Goal: Information Seeking & Learning: Learn about a topic

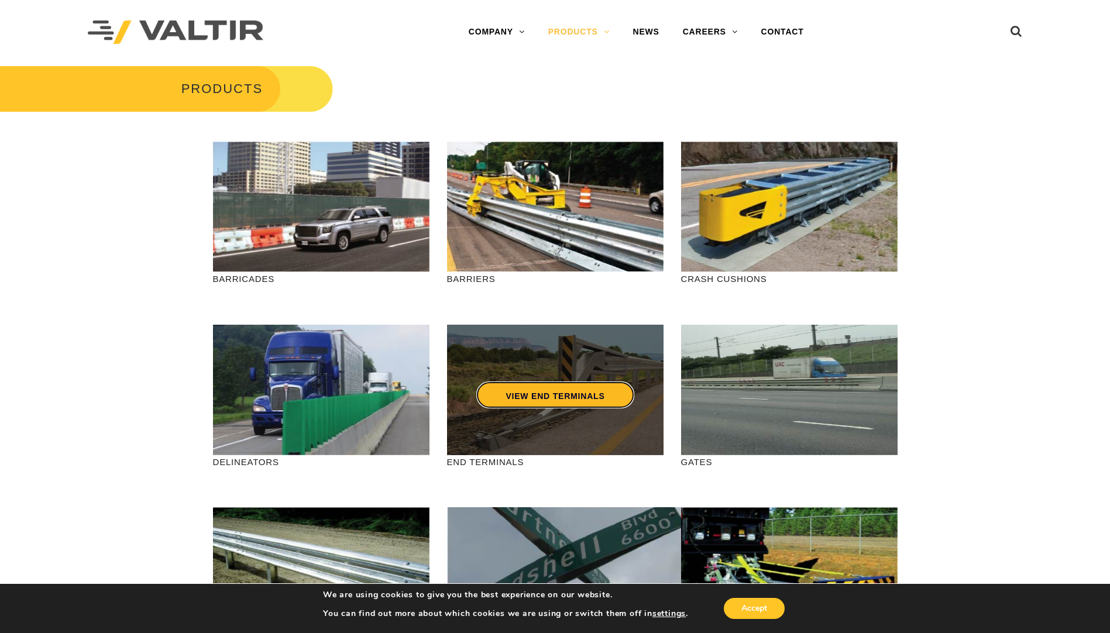
click at [559, 391] on link "VIEW END TERMINALS" at bounding box center [554, 394] width 157 height 27
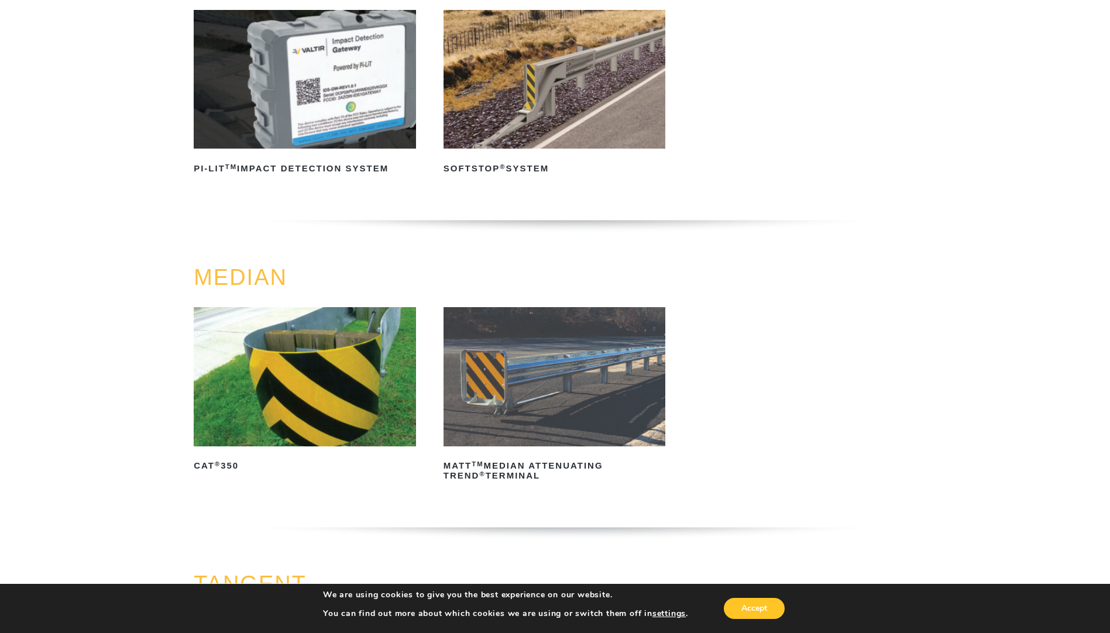
scroll to position [195, 0]
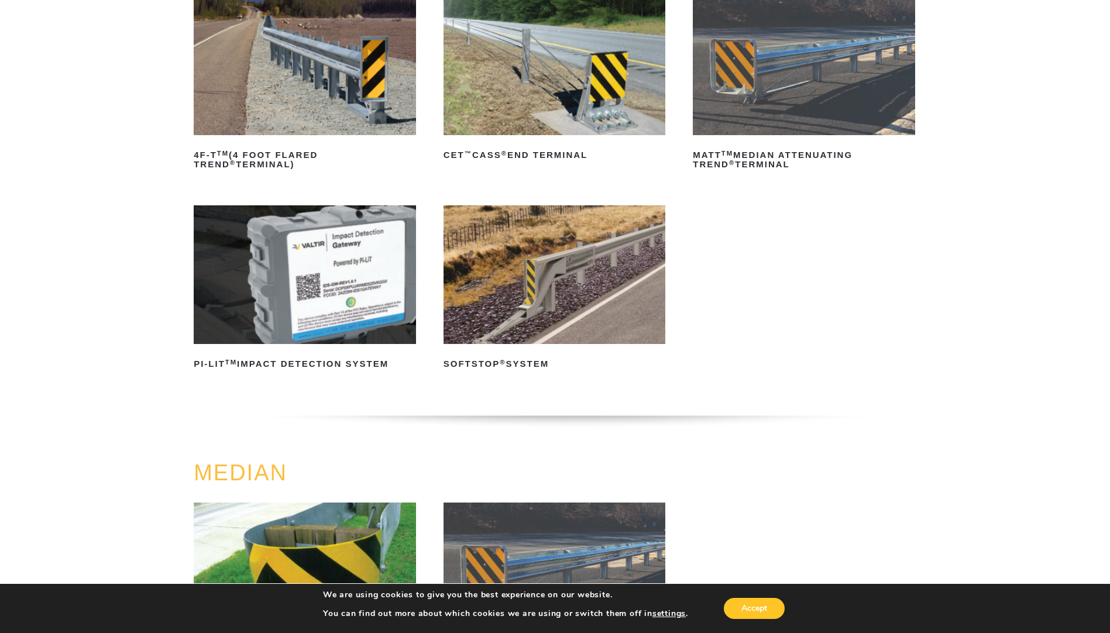
click at [316, 73] on img at bounding box center [305, 65] width 222 height 139
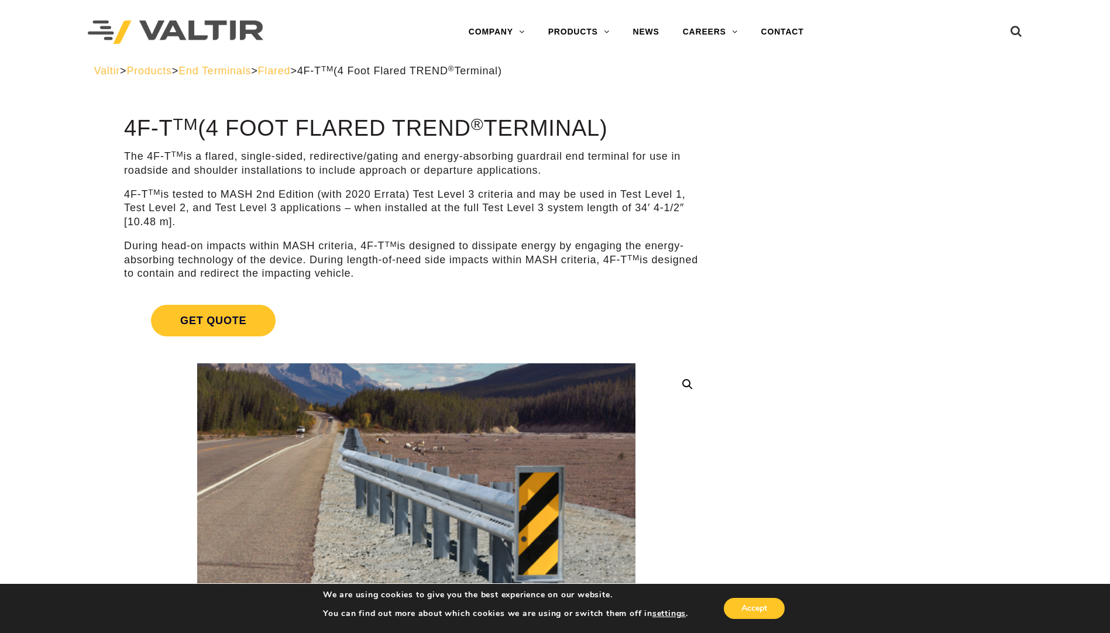
click at [223, 68] on span "End Terminals" at bounding box center [214, 71] width 73 height 12
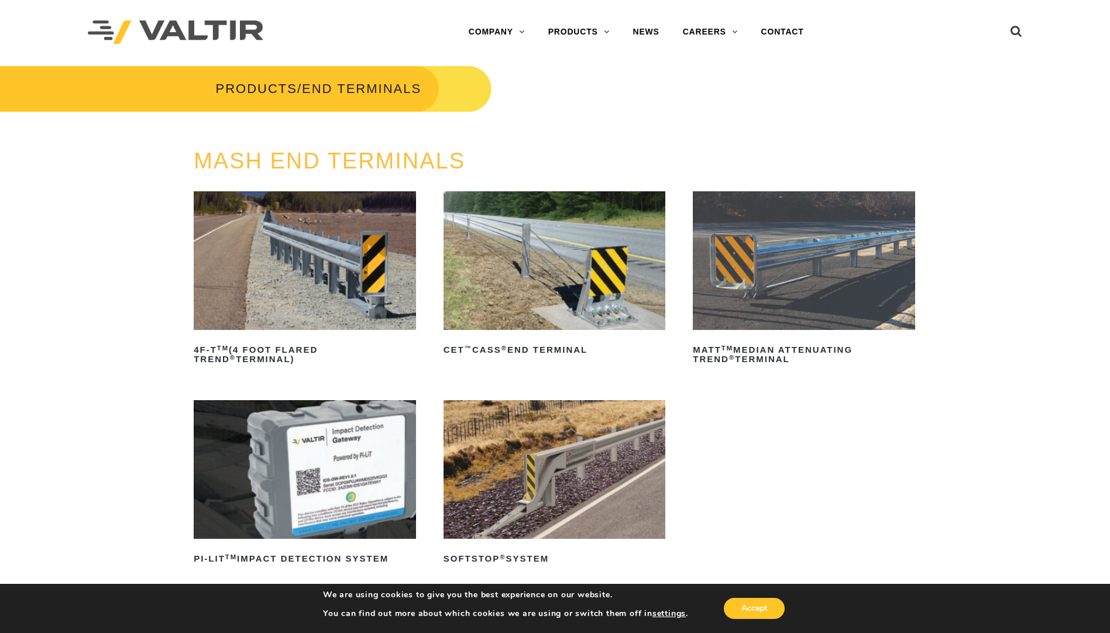
click at [306, 206] on img at bounding box center [305, 260] width 222 height 139
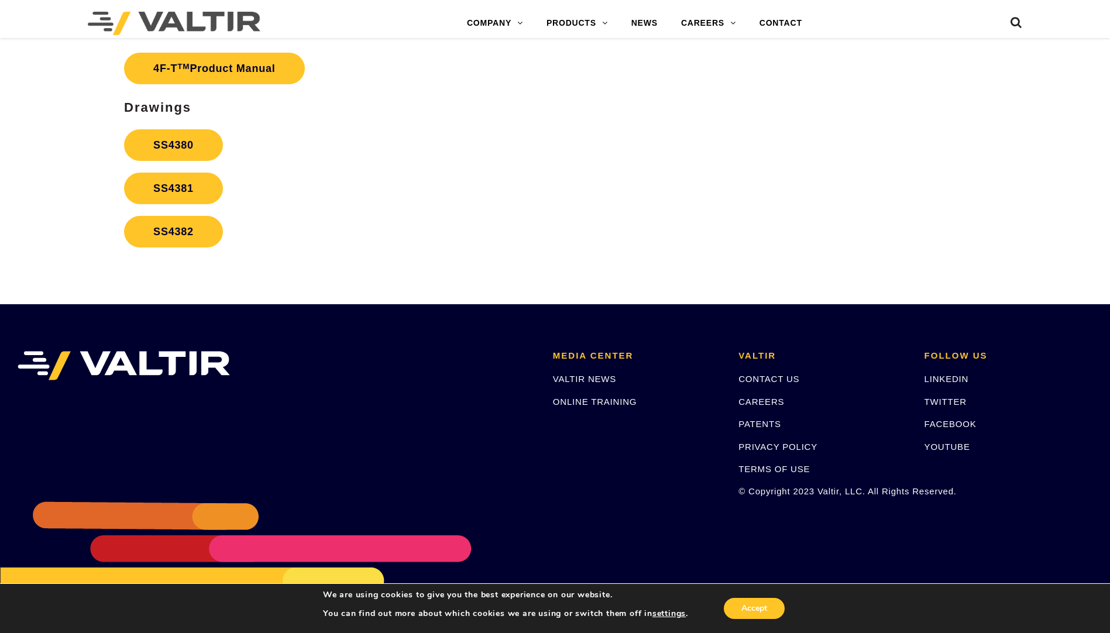
scroll to position [2145, 0]
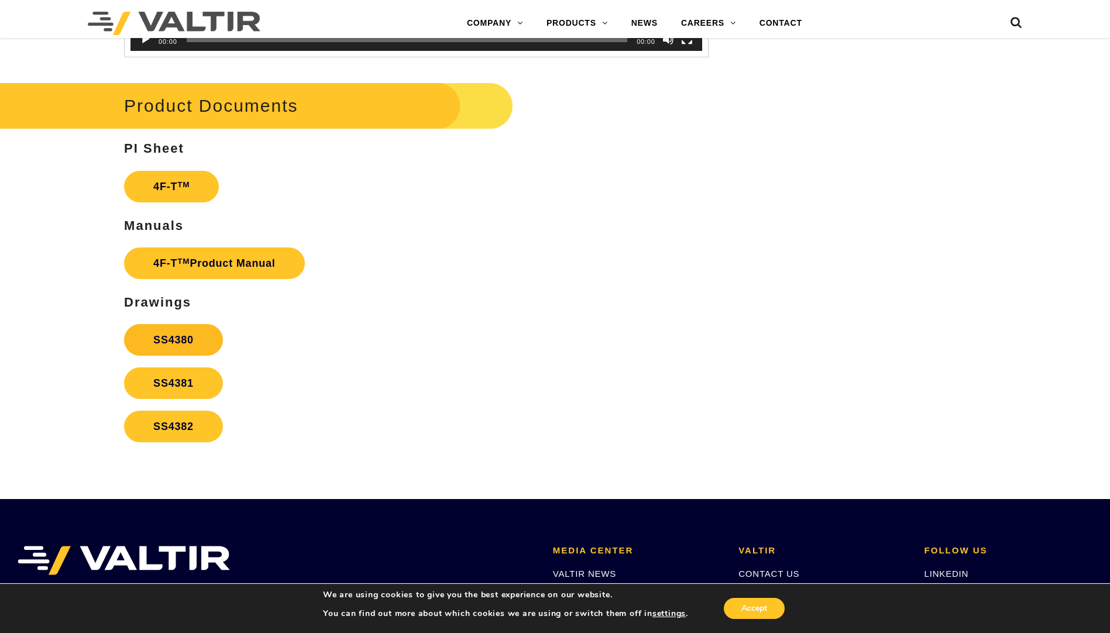
click at [167, 341] on link "SS4380" at bounding box center [173, 340] width 99 height 32
click at [184, 379] on link "SS4381" at bounding box center [173, 383] width 99 height 32
click at [203, 428] on link "SS4382" at bounding box center [173, 427] width 99 height 32
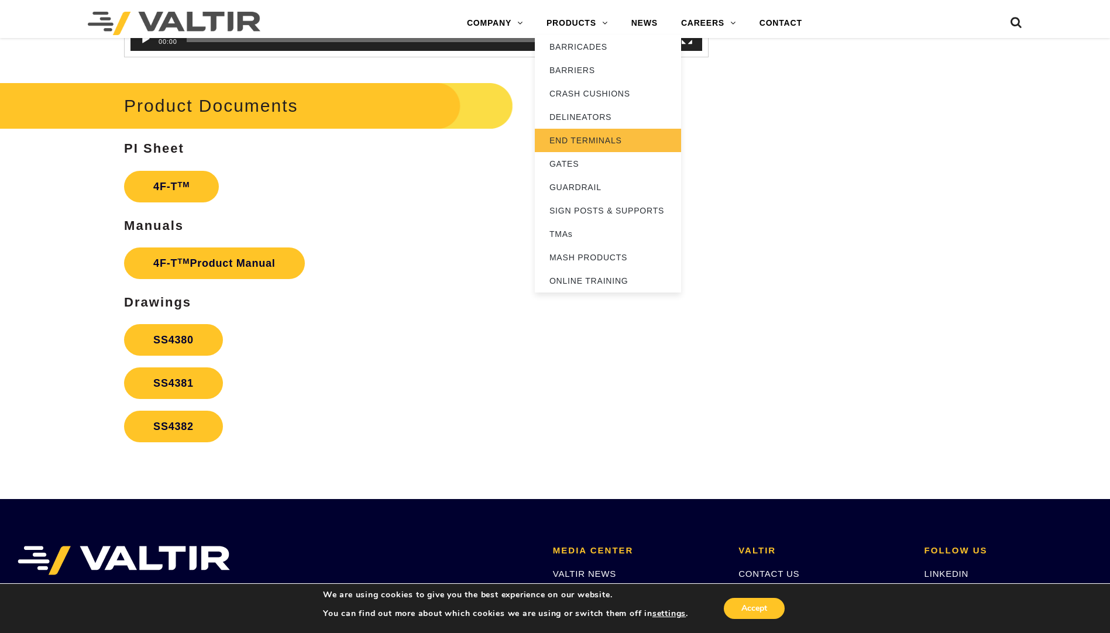
click at [596, 136] on link "END TERMINALS" at bounding box center [608, 140] width 146 height 23
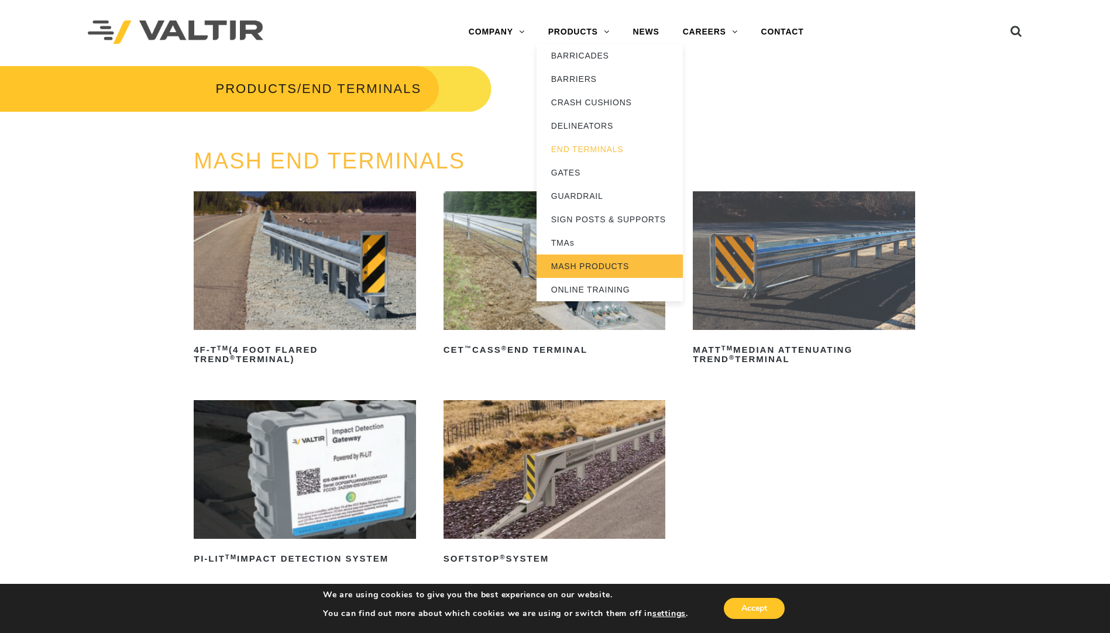
click at [569, 266] on link "MASH PRODUCTS" at bounding box center [610, 266] width 146 height 23
